Goal: Navigation & Orientation: Understand site structure

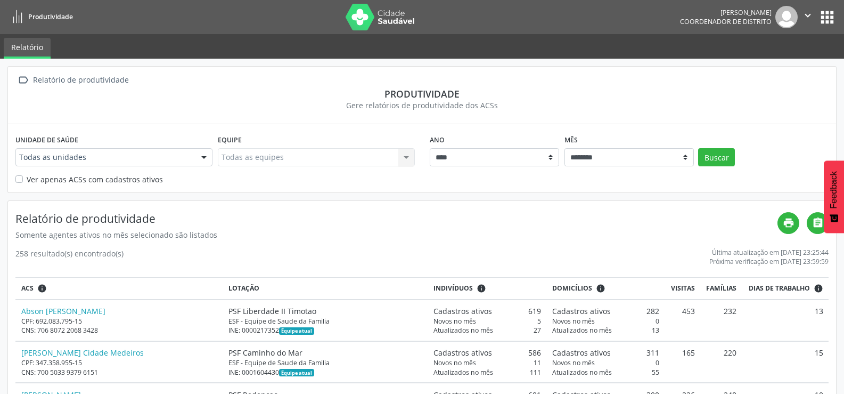
click at [811, 11] on icon "" at bounding box center [808, 16] width 12 height 12
click at [824, 14] on button "apps" at bounding box center [827, 17] width 19 height 19
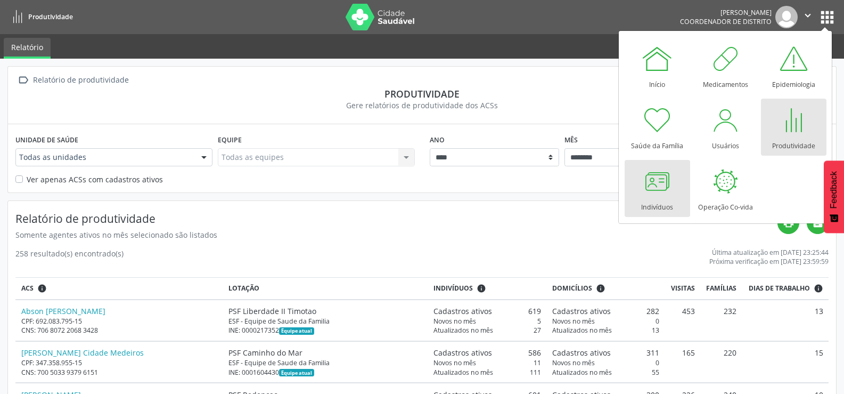
click at [657, 185] on div at bounding box center [657, 181] width 32 height 32
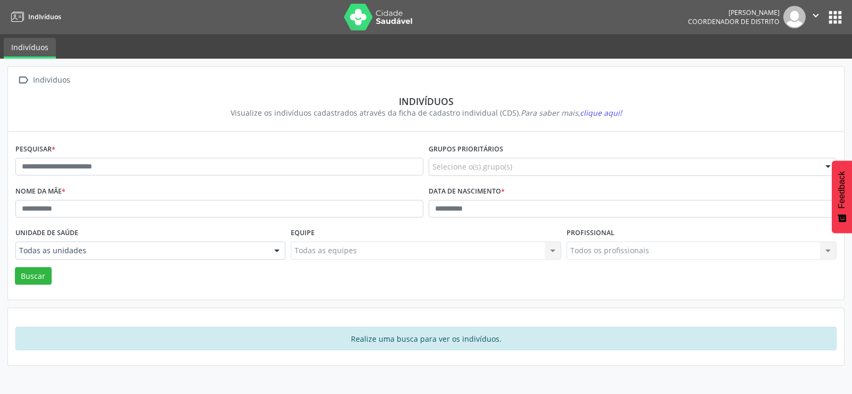
click at [835, 15] on button "apps" at bounding box center [835, 17] width 19 height 19
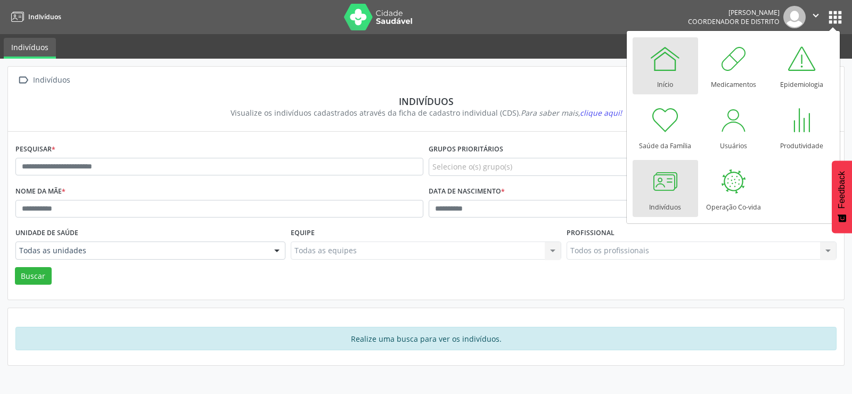
click at [663, 61] on div at bounding box center [665, 59] width 32 height 32
